Goal: Task Accomplishment & Management: Use online tool/utility

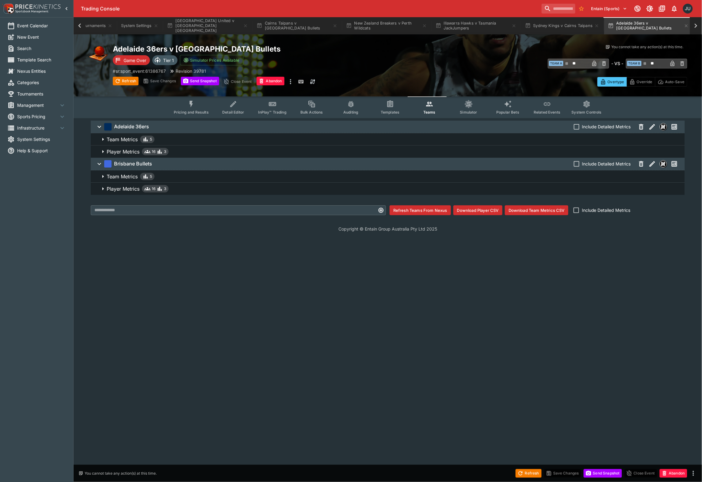
scroll to position [0, 62]
click at [246, 25] on icon "button" at bounding box center [245, 25] width 5 height 5
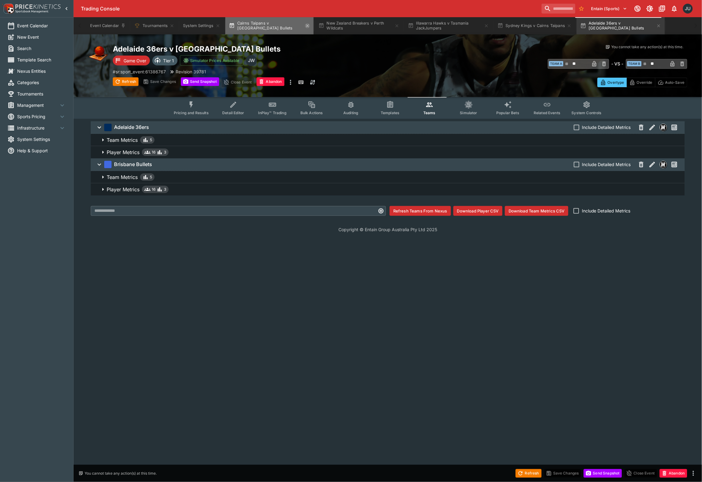
click at [305, 26] on icon "button" at bounding box center [307, 25] width 5 height 5
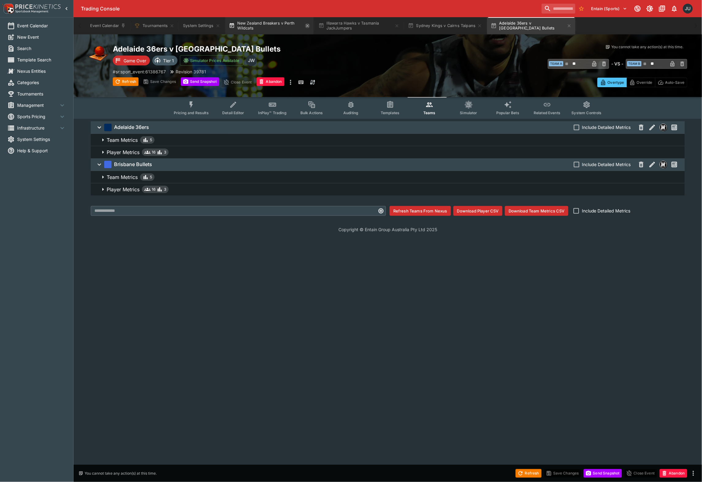
click at [307, 26] on icon "button" at bounding box center [307, 25] width 5 height 5
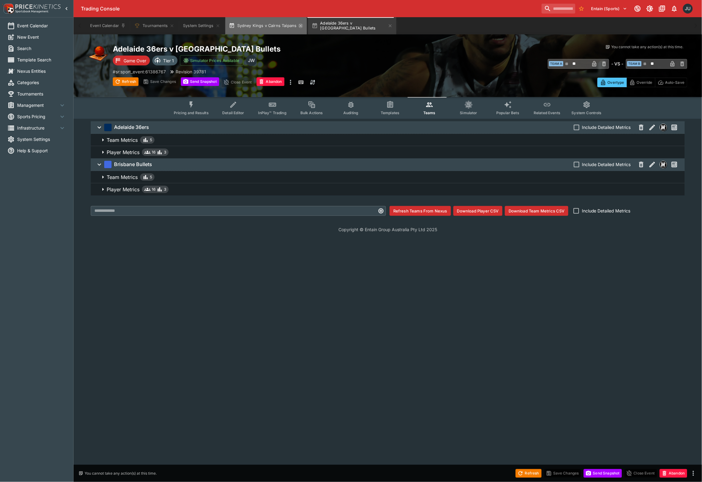
click at [301, 26] on icon "button" at bounding box center [300, 25] width 5 height 5
click at [305, 25] on icon "button" at bounding box center [307, 25] width 5 height 5
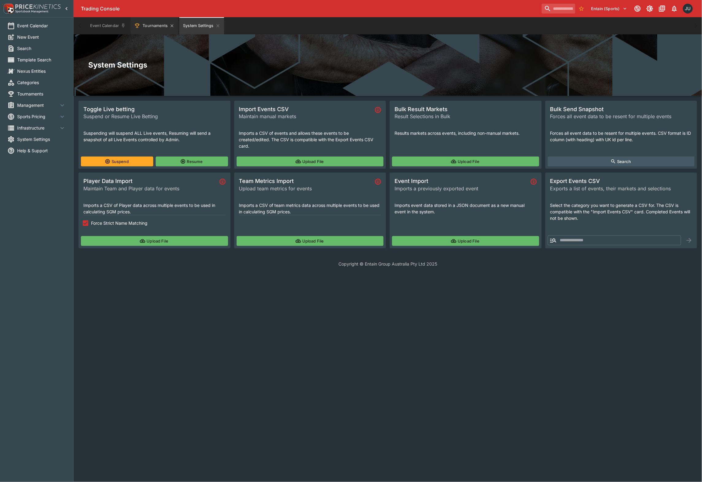
click at [157, 24] on button "Tournaments" at bounding box center [155, 25] width 48 height 17
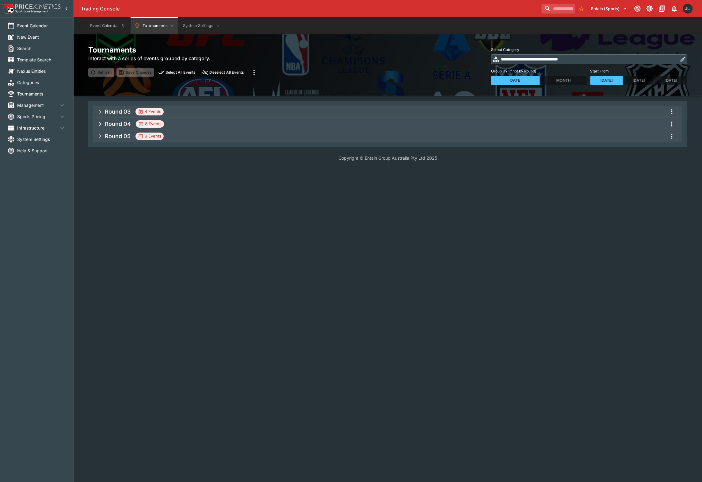
click at [107, 110] on h5 "Round 03" at bounding box center [118, 111] width 26 height 7
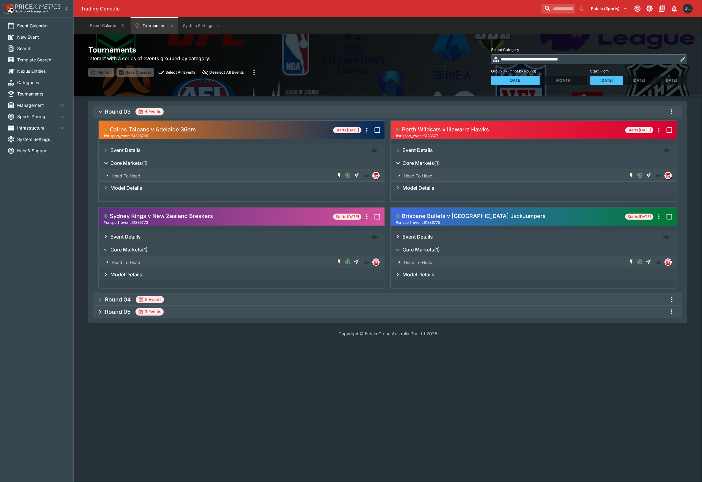
click at [670, 113] on icon "more" at bounding box center [672, 111] width 7 height 7
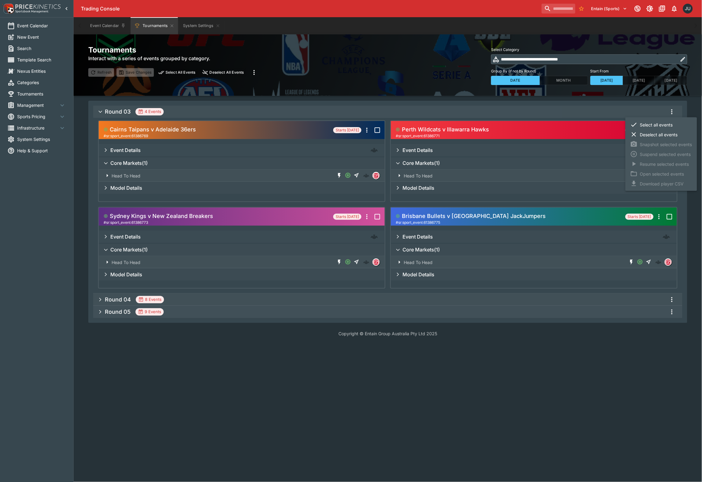
click at [655, 125] on li "Select all events" at bounding box center [662, 125] width 72 height 10
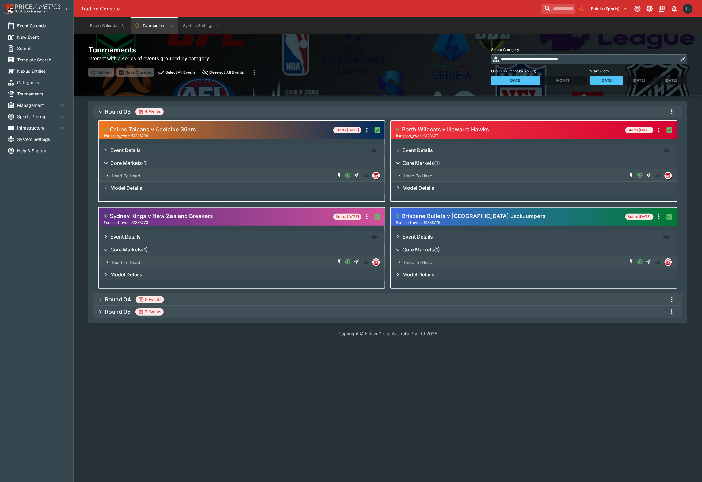
click at [674, 112] on icon "more" at bounding box center [672, 111] width 7 height 7
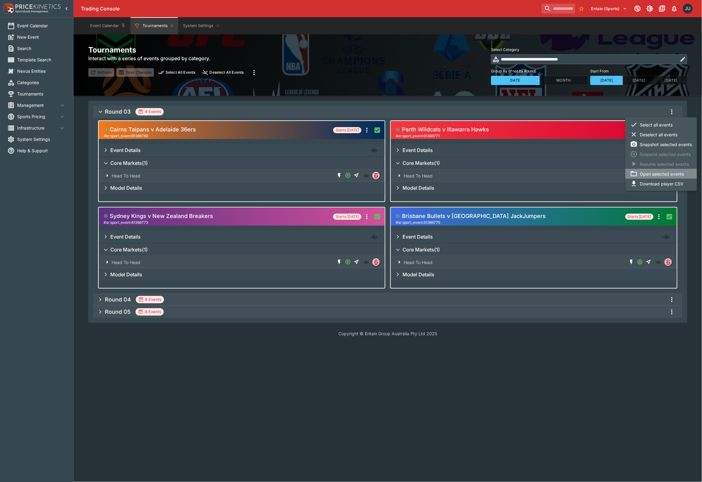
drag, startPoint x: 645, startPoint y: 173, endPoint x: 655, endPoint y: 181, distance: 12.5
click at [645, 173] on li "Open selected events" at bounding box center [662, 174] width 72 height 10
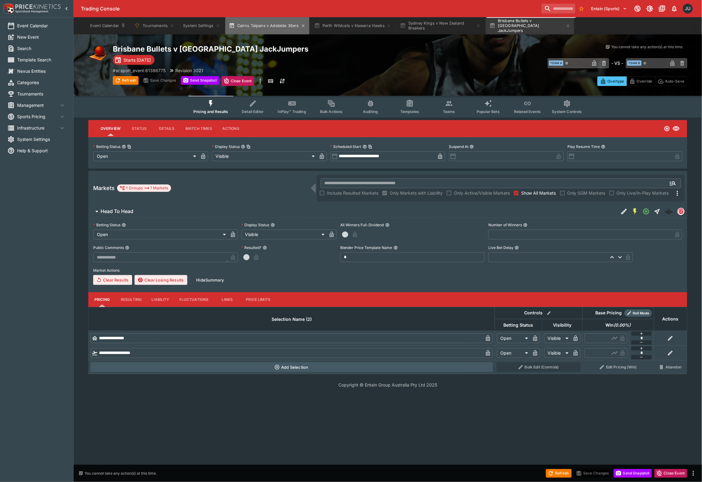
click at [268, 28] on button "Cairns Taipans v Adelaide 36ers" at bounding box center [267, 25] width 84 height 17
